Goal: Contribute content: Contribute content

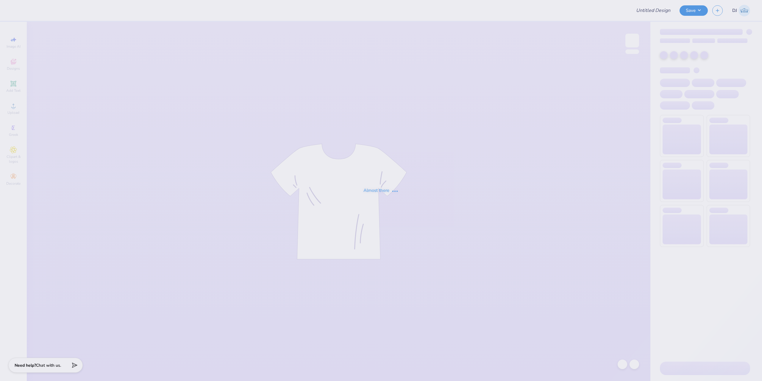
type input "design 1"
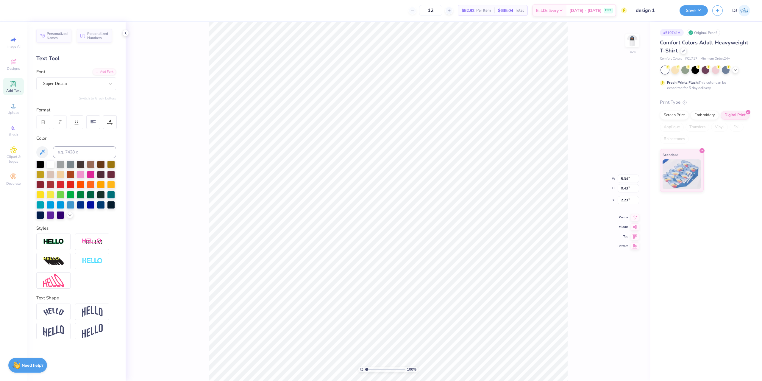
scroll to position [5, 3]
click at [124, 212] on div "Personalized Names Personalized Numbers Text Tool Add Font Font Super Dream Swi…" at bounding box center [76, 201] width 99 height 359
click at [14, 88] on div "Add Text" at bounding box center [13, 87] width 21 height 18
paste textarea "®"
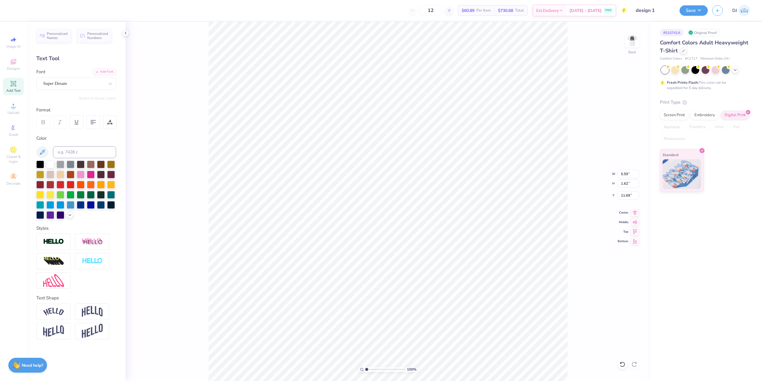
scroll to position [5, 1]
type textarea "®"
click at [41, 165] on div at bounding box center [40, 164] width 8 height 8
click at [15, 12] on div at bounding box center [16, 10] width 8 height 8
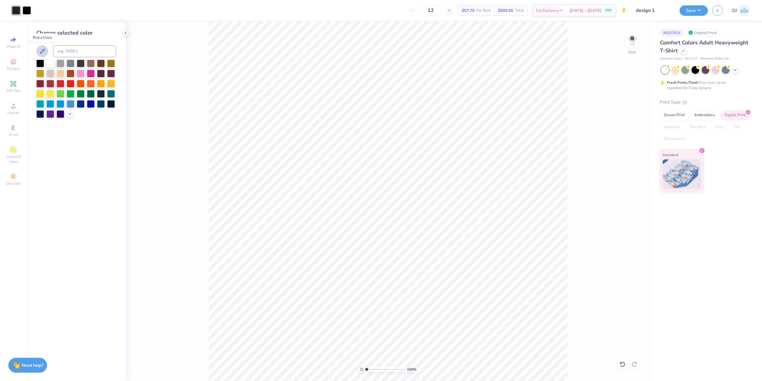
click at [41, 48] on icon at bounding box center [42, 51] width 7 height 7
click at [30, 12] on div at bounding box center [27, 10] width 8 height 8
click at [44, 52] on icon at bounding box center [42, 51] width 7 height 7
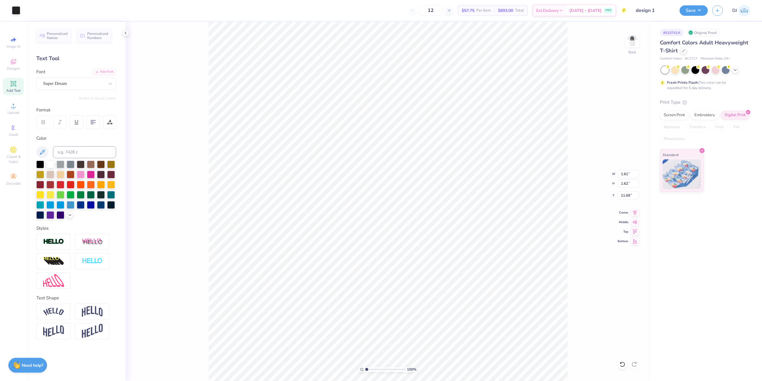
type input "8.11"
type input "0.24"
type input "2.23"
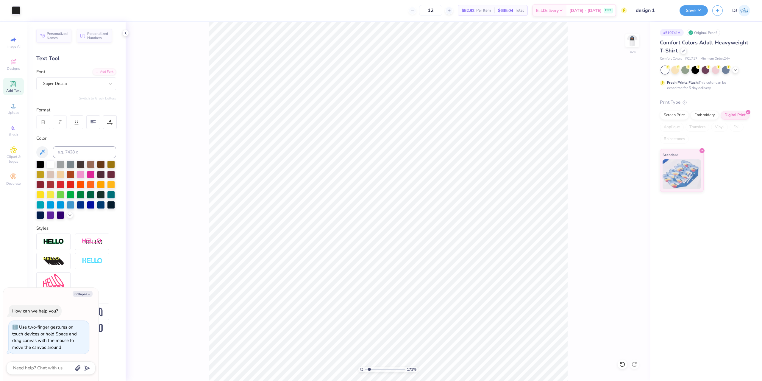
drag, startPoint x: 367, startPoint y: 370, endPoint x: 370, endPoint y: 366, distance: 4.2
type input "1.71"
click at [370, 367] on input "range" at bounding box center [385, 369] width 40 height 5
type textarea "x"
type input "0.10"
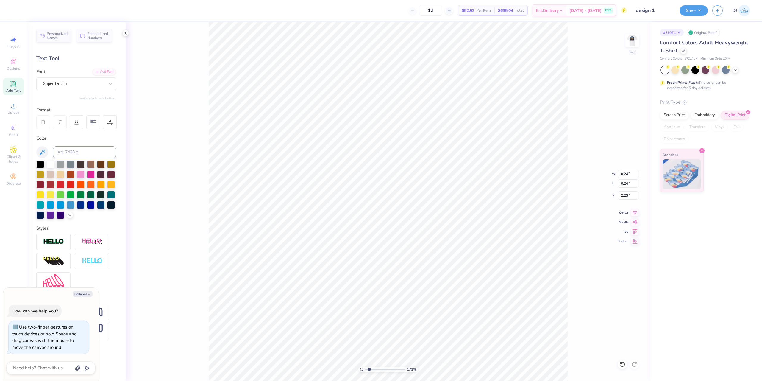
type input "0.10"
click at [699, 13] on button "Save" at bounding box center [694, 9] width 28 height 10
type textarea "x"
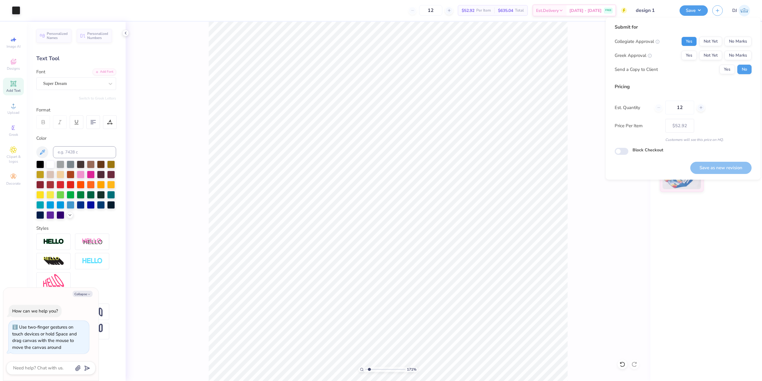
click at [695, 42] on button "Yes" at bounding box center [689, 42] width 15 height 10
click at [694, 54] on button "Yes" at bounding box center [689, 56] width 15 height 10
click at [711, 170] on button "Save as new revision" at bounding box center [721, 168] width 61 height 12
type input "$52.92"
type textarea "x"
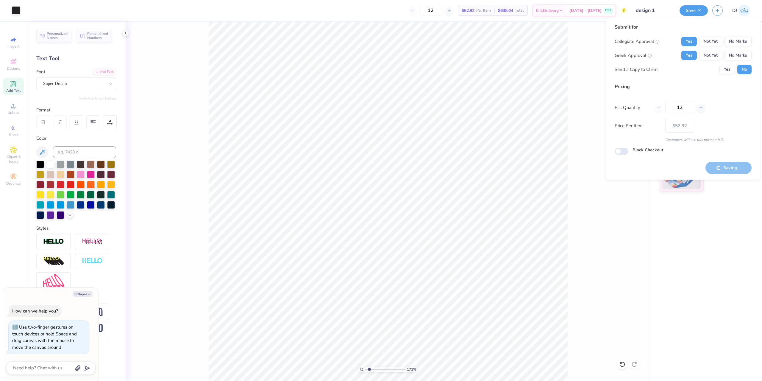
type input "– –"
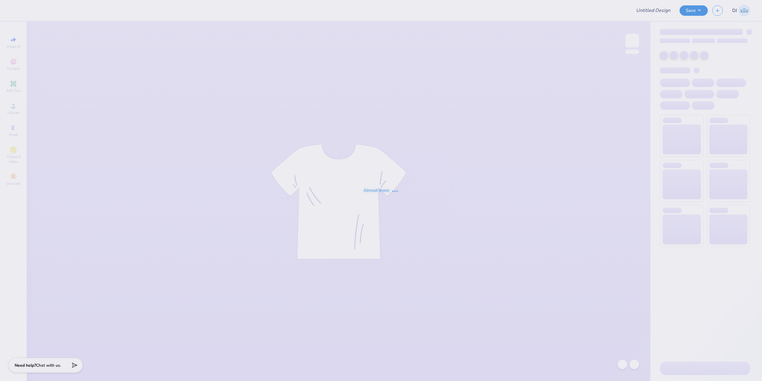
type input "SMU Dance VK"
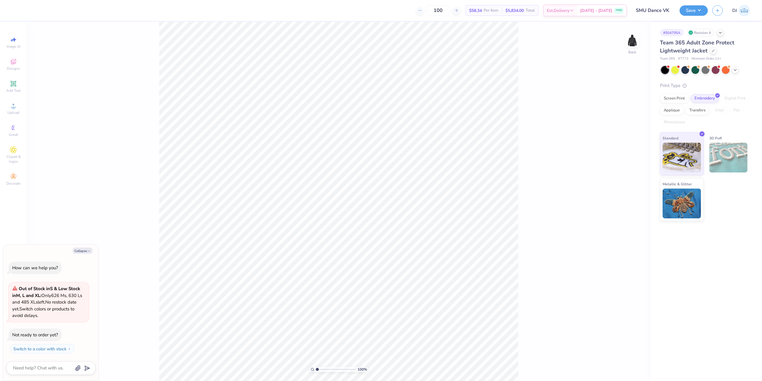
type textarea "x"
drag, startPoint x: 318, startPoint y: 370, endPoint x: 330, endPoint y: 368, distance: 12.6
click at [330, 368] on input "range" at bounding box center [336, 369] width 40 height 5
drag, startPoint x: 329, startPoint y: 370, endPoint x: 325, endPoint y: 370, distance: 4.5
type input "2.9"
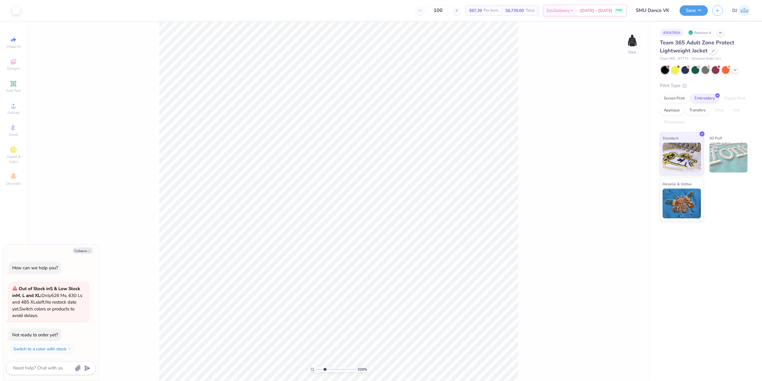
click at [325, 370] on input "range" at bounding box center [336, 369] width 40 height 5
type textarea "x"
type input "0.14"
type input "2.63"
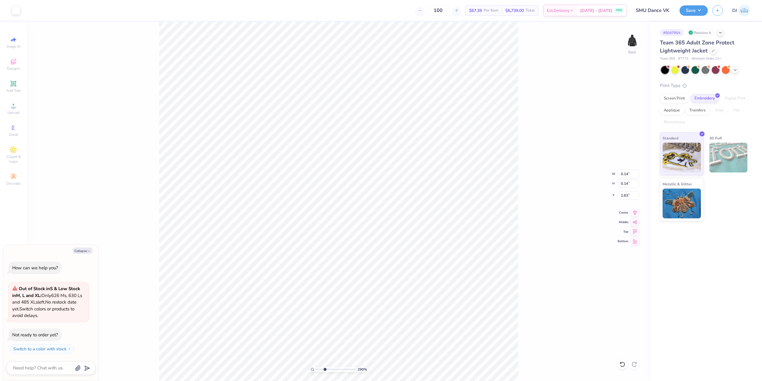
type textarea "x"
type input "0.09"
click at [630, 38] on img at bounding box center [633, 41] width 24 height 24
type textarea "x"
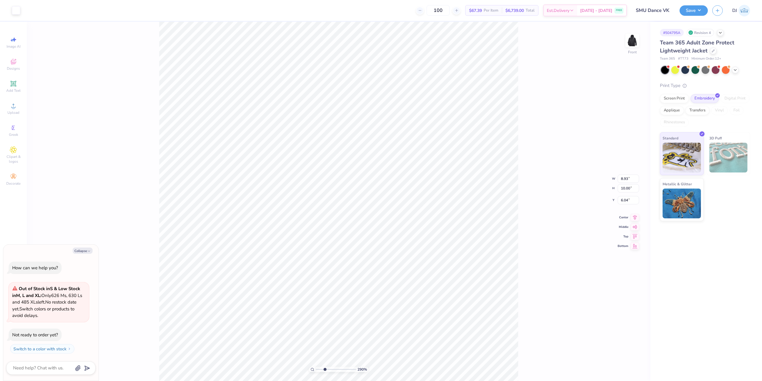
type input "6.00"
type textarea "x"
type input "0.19"
type input "0.20"
type input "15.71"
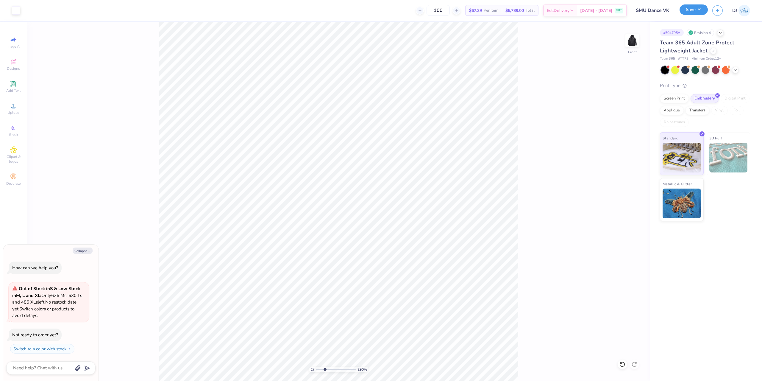
click at [687, 8] on button "Save" at bounding box center [694, 9] width 28 height 10
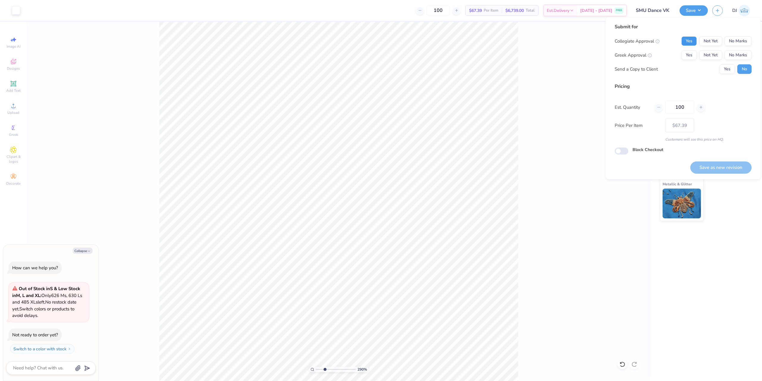
click at [688, 39] on button "Yes" at bounding box center [689, 41] width 15 height 10
click at [733, 64] on button "Yes" at bounding box center [727, 69] width 15 height 10
click at [734, 52] on button "No Marks" at bounding box center [738, 55] width 27 height 10
click at [741, 71] on button "No" at bounding box center [745, 69] width 14 height 10
type textarea "x"
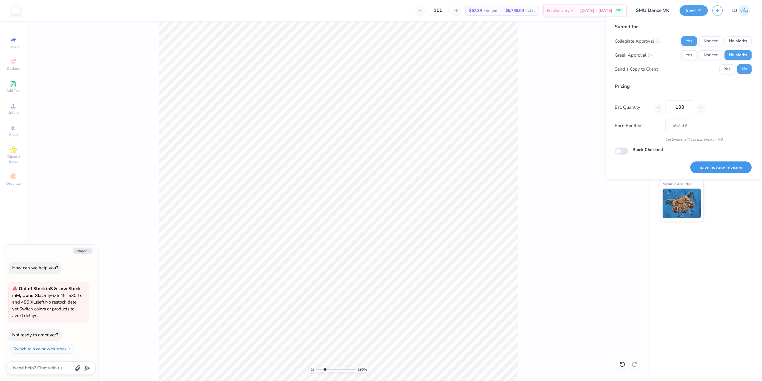
click at [722, 164] on button "Save as new revision" at bounding box center [721, 167] width 61 height 12
type input "$67.39"
type textarea "x"
type input "– –"
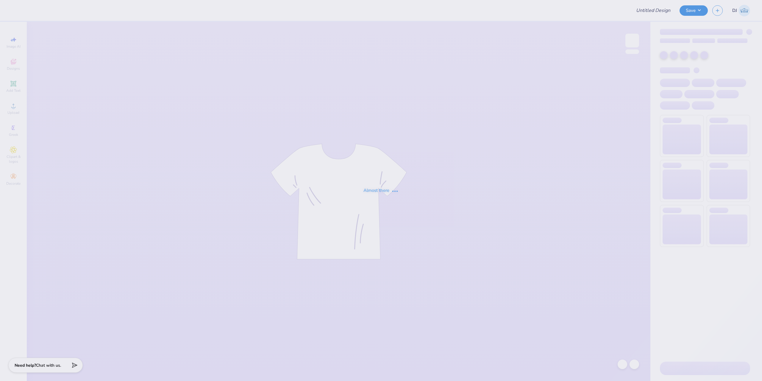
type input "Date dash"
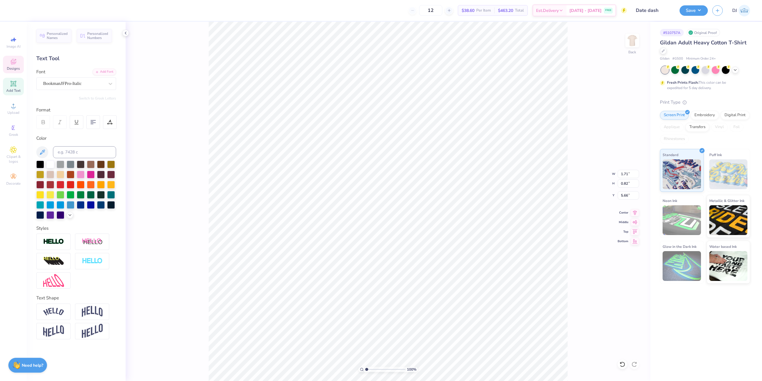
scroll to position [5, 1]
type textarea "2025"
click at [702, 4] on div "Save DJ" at bounding box center [721, 10] width 83 height 21
click at [700, 13] on button "Save" at bounding box center [694, 9] width 28 height 10
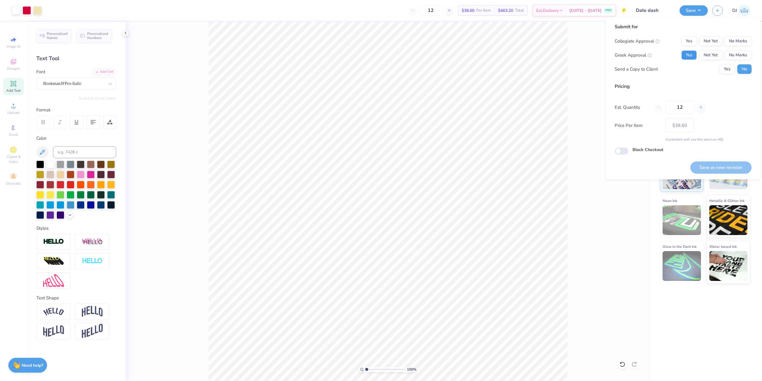
click at [695, 55] on button "Yes" at bounding box center [689, 55] width 15 height 10
click at [741, 38] on button "No Marks" at bounding box center [738, 41] width 27 height 10
click at [725, 171] on button "Save as new revision" at bounding box center [721, 167] width 61 height 12
type input "$38.60"
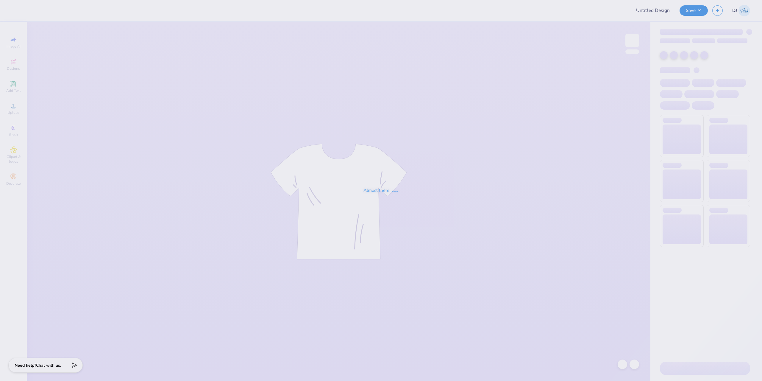
type input "Parents Weekend 2025"
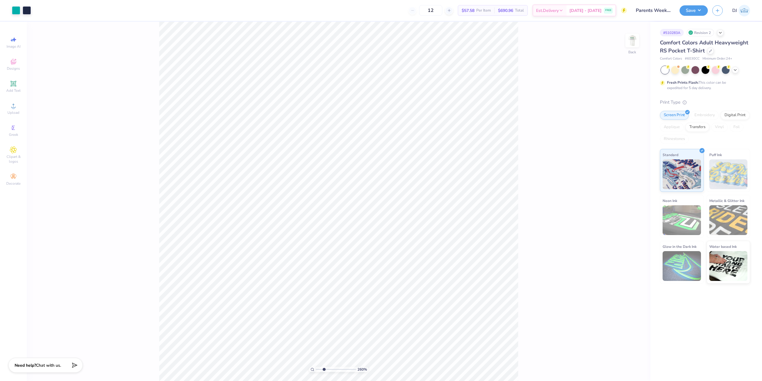
drag, startPoint x: 318, startPoint y: 370, endPoint x: 324, endPoint y: 367, distance: 6.7
click at [324, 368] on input "range" at bounding box center [336, 369] width 40 height 5
type input "2.45"
click at [323, 368] on input "range" at bounding box center [336, 369] width 40 height 5
click at [17, 83] on icon at bounding box center [13, 83] width 7 height 7
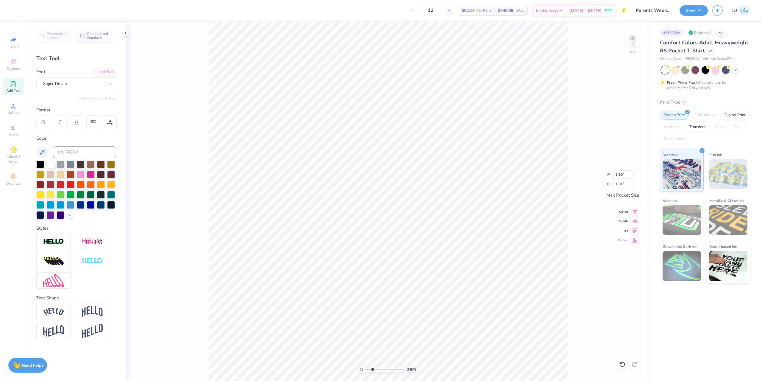
scroll to position [5, 1]
type textarea "®"
click at [77, 81] on div "Super Dream" at bounding box center [74, 83] width 63 height 9
type input "times"
click at [180, 115] on div "245 % Back W 3.43 3.43 " H 0.19 0.19 " Max Pocket Size Center Middle Top Bottom" at bounding box center [388, 201] width 525 height 359
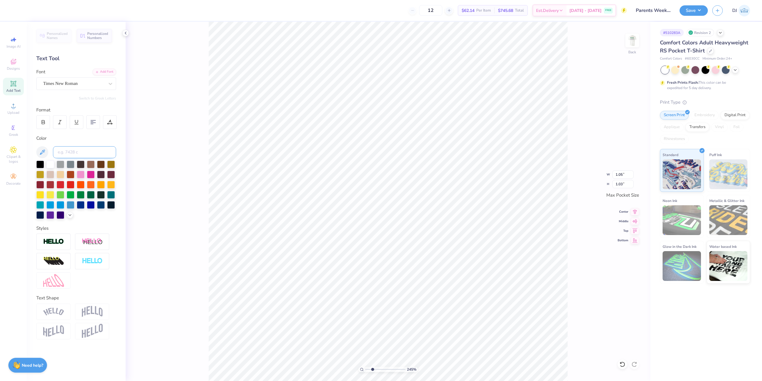
click at [93, 150] on input at bounding box center [84, 152] width 63 height 12
type input "533"
type input "0.11"
type input "0.10"
type input "0.06"
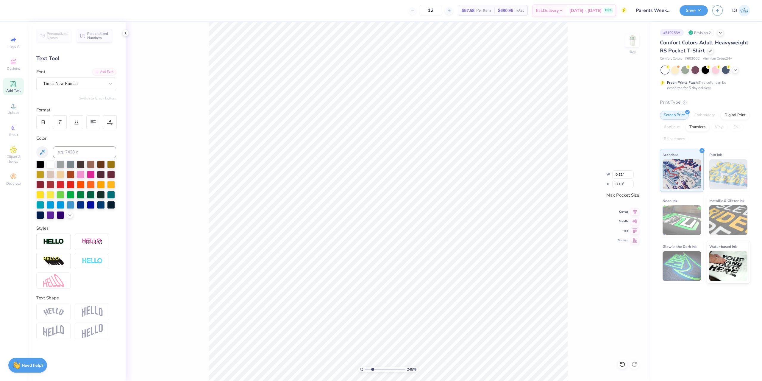
type input "0.06"
drag, startPoint x: 374, startPoint y: 368, endPoint x: 376, endPoint y: 367, distance: 3.3
click at [376, 367] on input "range" at bounding box center [385, 369] width 40 height 5
drag, startPoint x: 376, startPoint y: 369, endPoint x: 372, endPoint y: 369, distance: 3.3
type input "2.38"
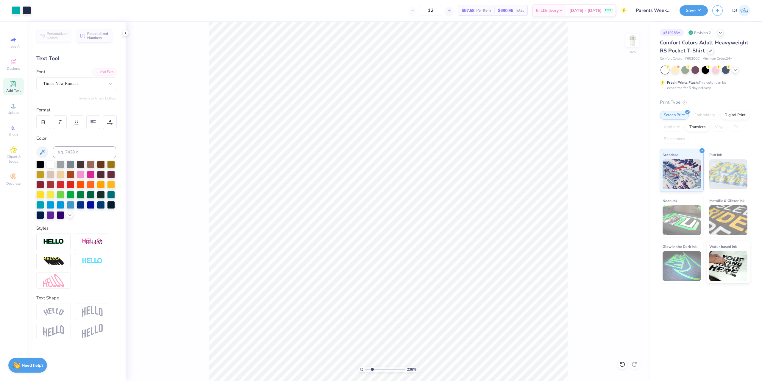
click at [372, 369] on input "range" at bounding box center [385, 369] width 40 height 5
click at [697, 10] on button "Save" at bounding box center [694, 9] width 28 height 10
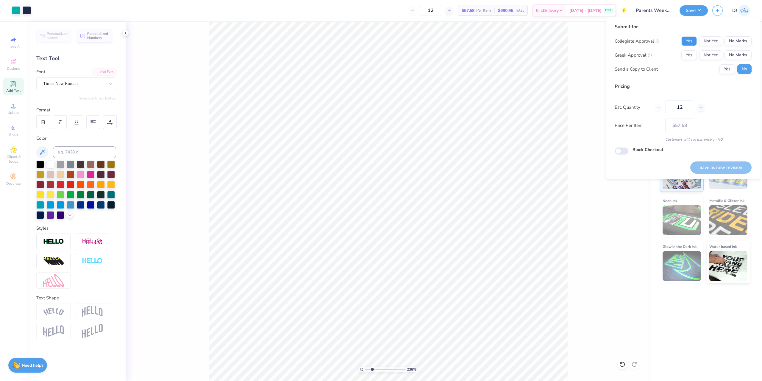
click at [695, 40] on button "Yes" at bounding box center [689, 41] width 15 height 10
click at [688, 56] on button "Yes" at bounding box center [689, 55] width 15 height 10
click at [730, 169] on button "Save as new revision" at bounding box center [721, 167] width 61 height 12
type input "$57.58"
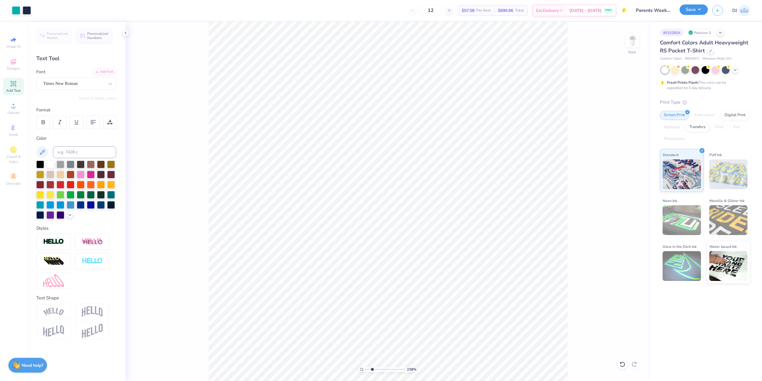
click at [700, 10] on button "Save" at bounding box center [694, 9] width 28 height 10
